Goal: Navigation & Orientation: Find specific page/section

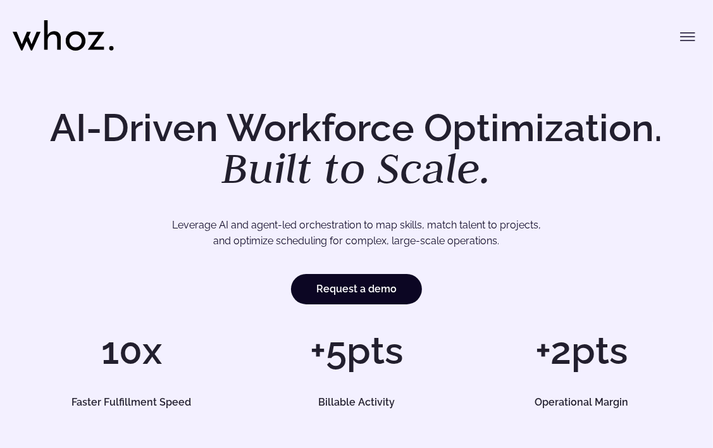
click at [334, 34] on icon "Toggle menu" at bounding box center [687, 36] width 15 height 15
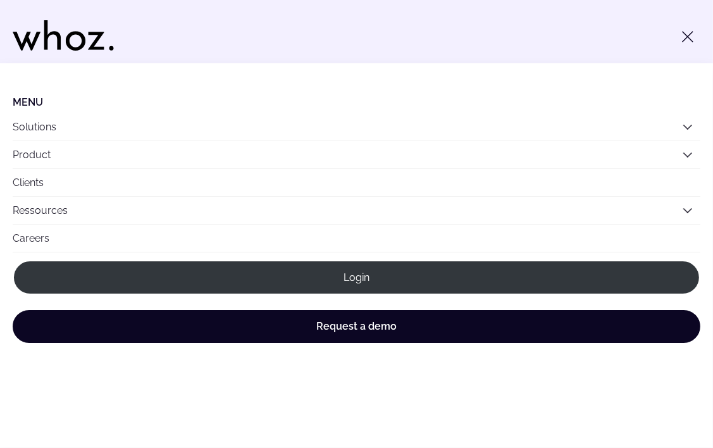
click at [58, 28] on icon at bounding box center [63, 35] width 101 height 30
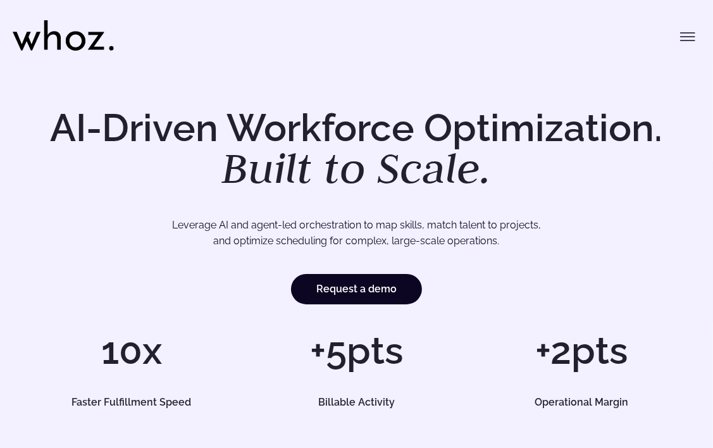
click at [691, 37] on icon "Toggle menu" at bounding box center [688, 37] width 14 height 0
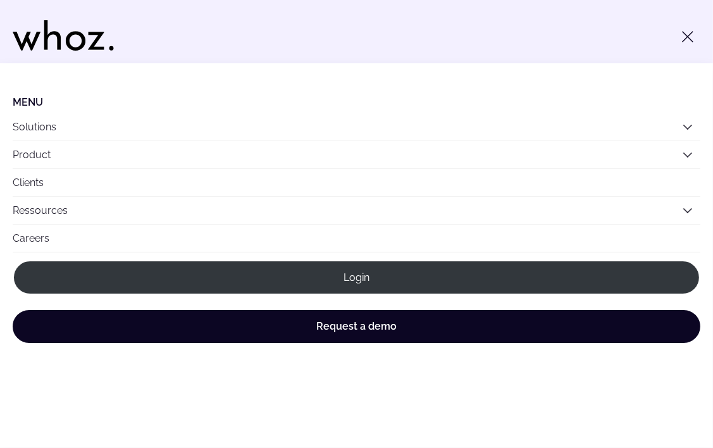
click at [38, 108] on ul "Menu Solutions Industries IT Services Consulting Engineering Company size Large…" at bounding box center [357, 174] width 688 height 156
click at [33, 103] on li "Menu" at bounding box center [357, 102] width 688 height 12
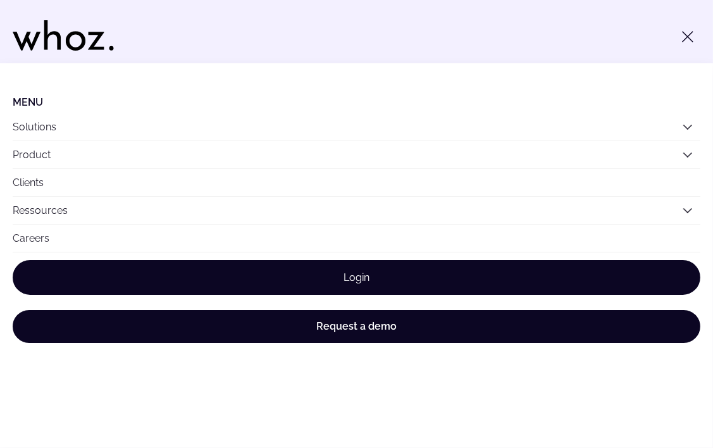
click at [266, 266] on link "Login" at bounding box center [357, 277] width 688 height 35
